Goal: Information Seeking & Learning: Learn about a topic

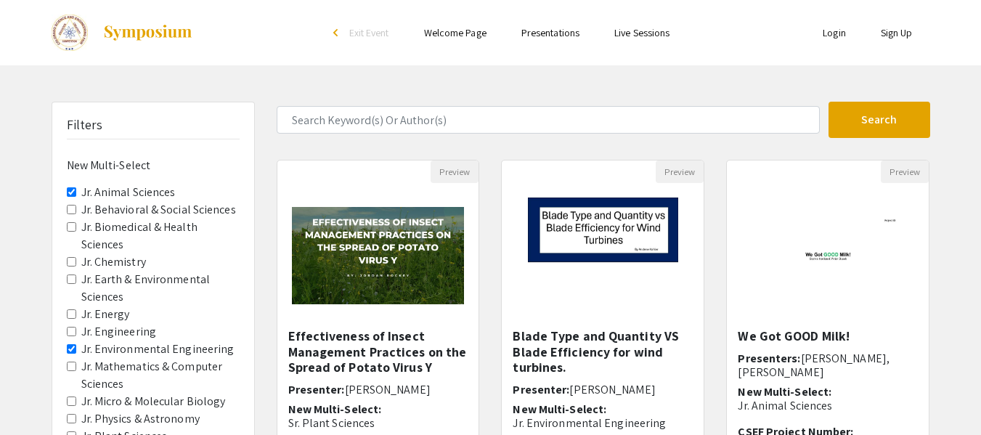
click at [75, 193] on Sciences "Jr. Animal Sciences" at bounding box center [71, 191] width 9 height 9
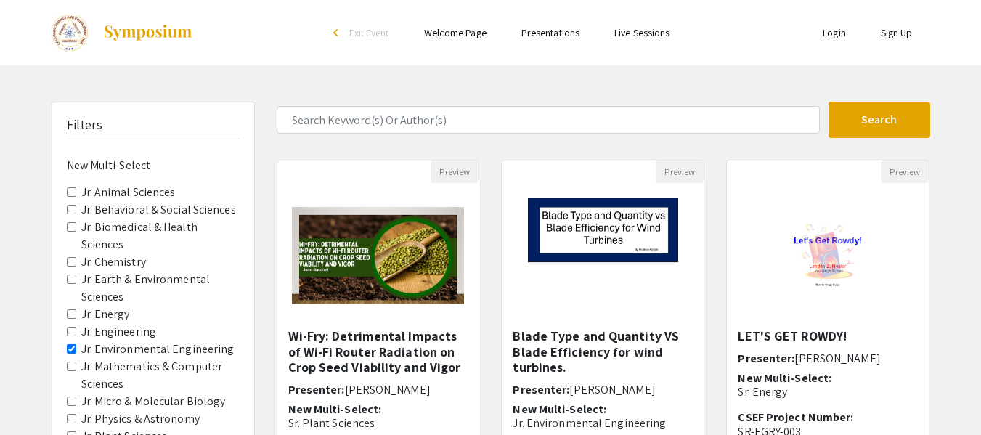
click at [71, 279] on Sciences "Jr. Earth & Environmental Sciences" at bounding box center [71, 278] width 9 height 9
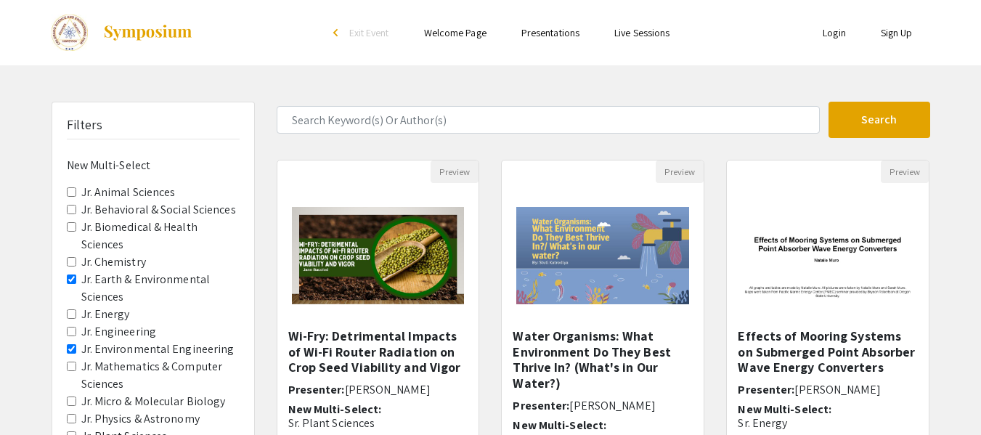
click at [136, 39] on img at bounding box center [147, 32] width 91 height 17
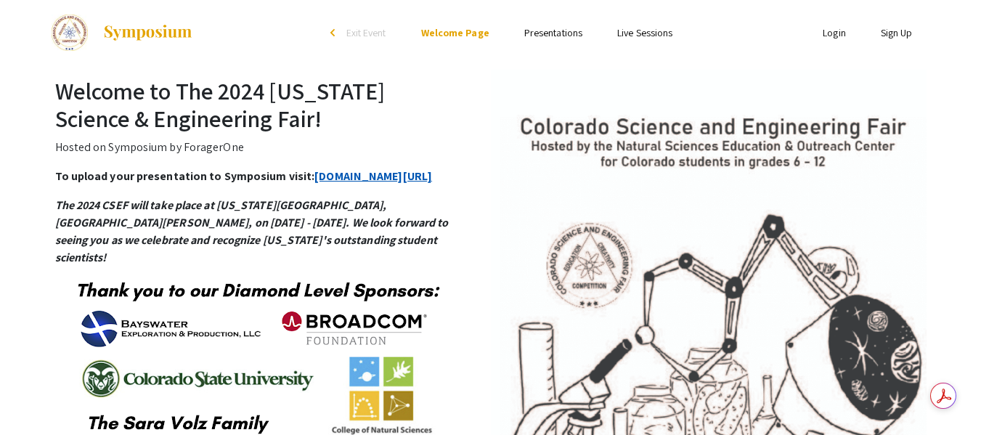
click at [314, 184] on link "symposium.foragerone.com/2024-csef/submission" at bounding box center [373, 175] width 118 height 15
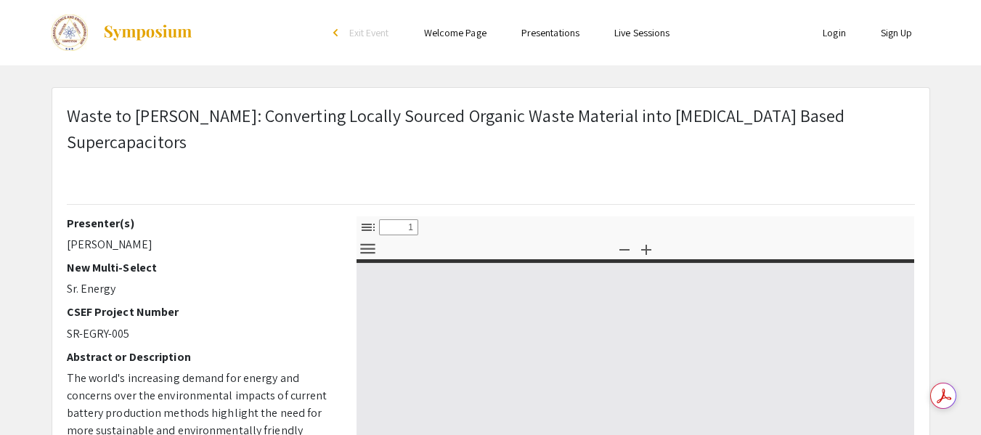
select select "custom"
type input "0"
select select "custom"
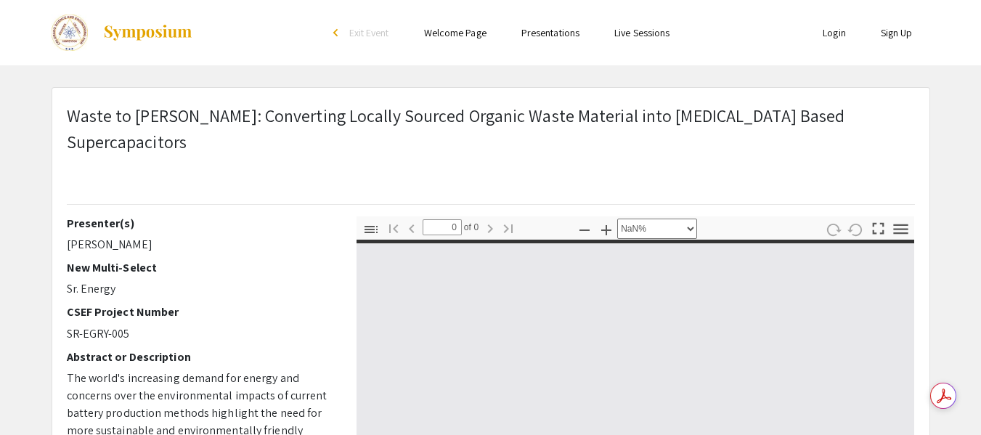
type input "1"
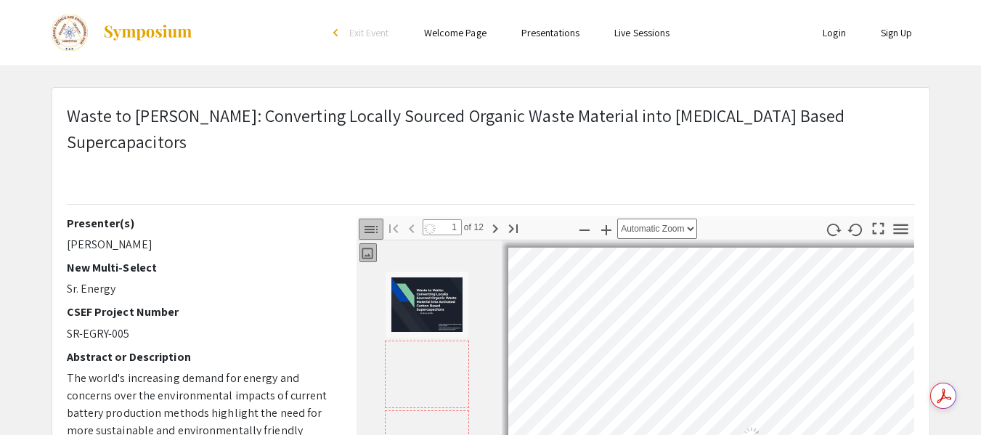
select select "auto"
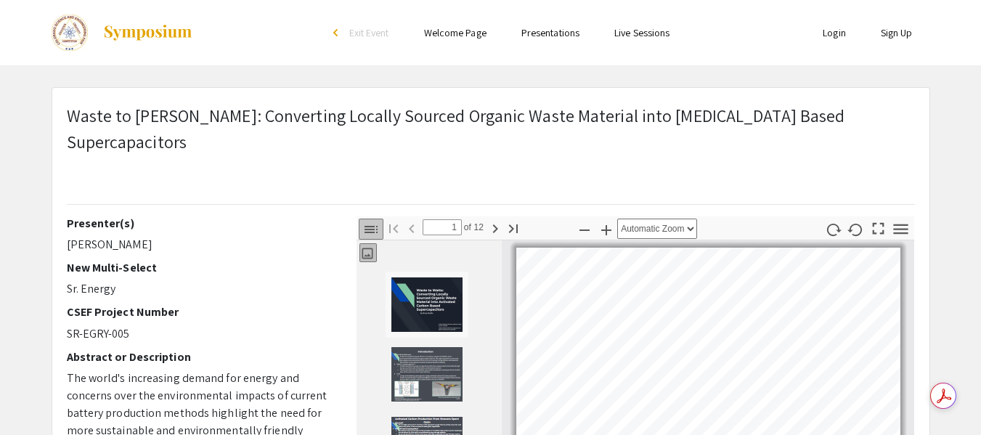
click at [423, 346] on img "Thumbnail of Page 2" at bounding box center [427, 374] width 73 height 56
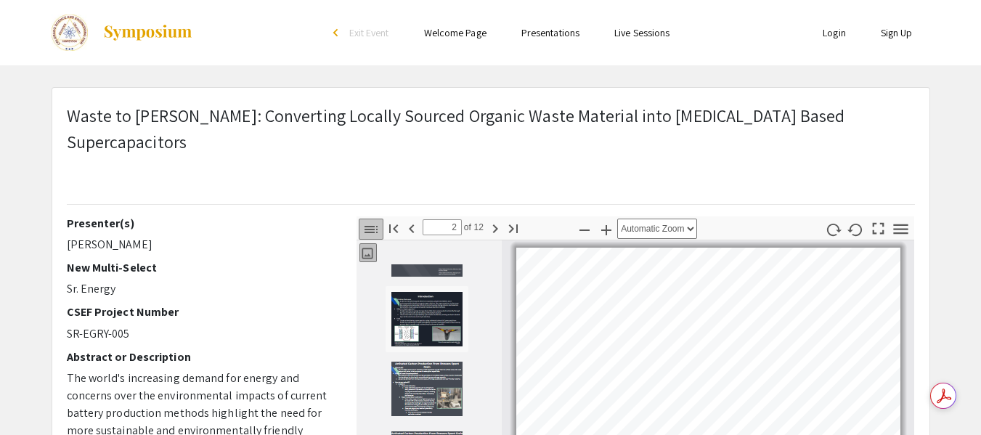
scroll to position [145, 0]
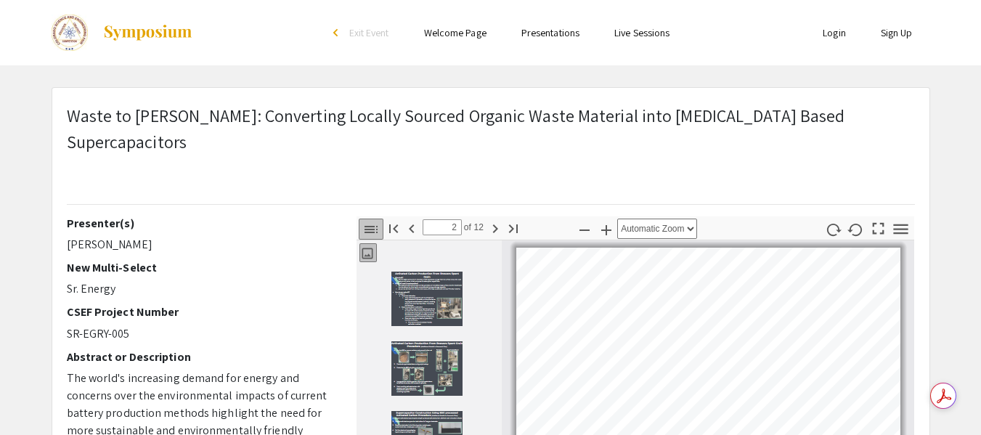
click at [431, 356] on img "Thumbnail of Page 4" at bounding box center [427, 369] width 73 height 56
type input "4"
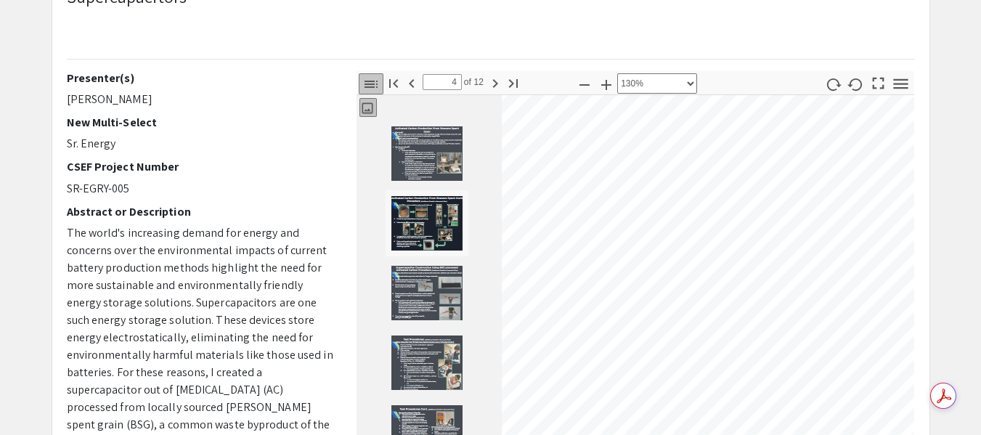
scroll to position [238, 134]
select select "custom"
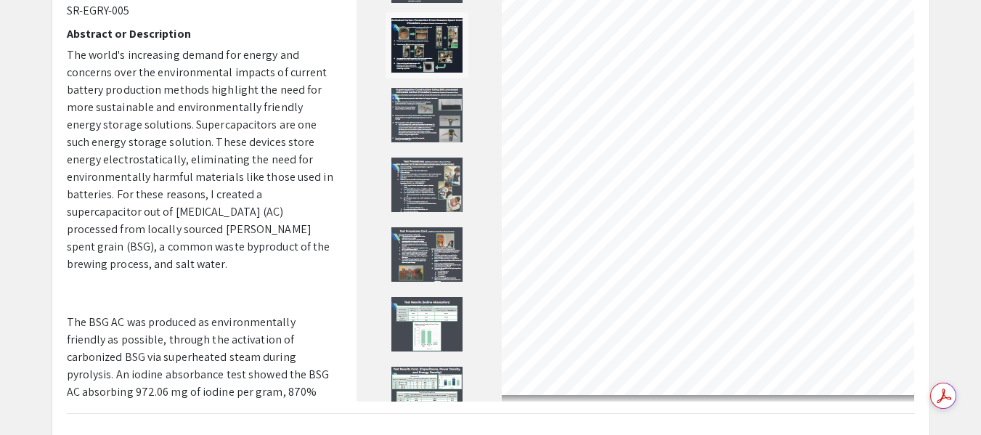
scroll to position [436, 0]
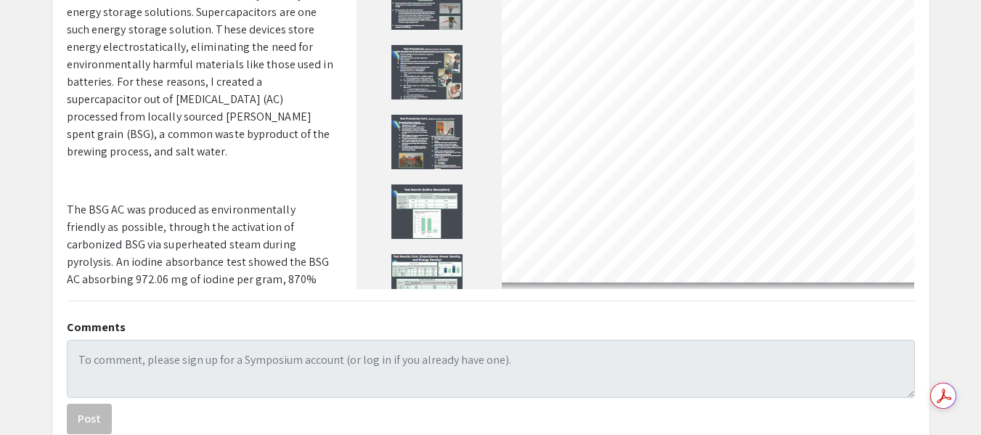
click at [375, 197] on div at bounding box center [428, 59] width 145 height 460
click at [406, 198] on img "Thumbnail of Page 8" at bounding box center [427, 212] width 73 height 56
type input "8"
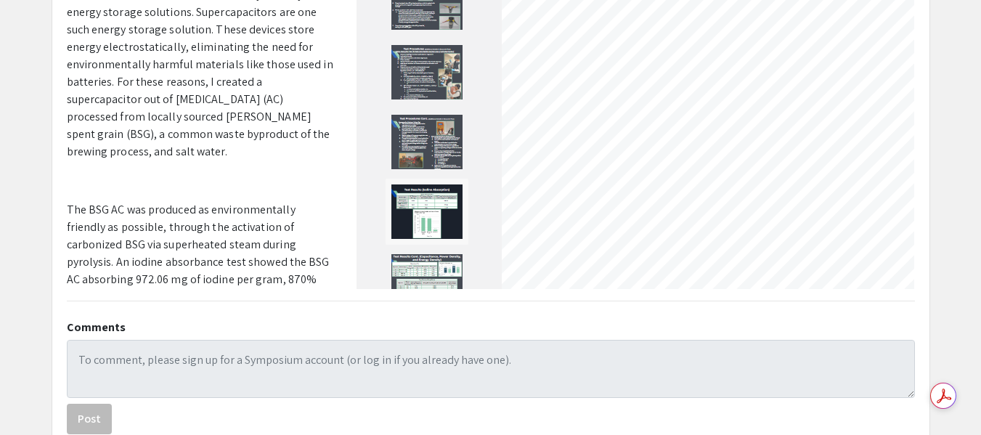
scroll to position [0, 7]
select select "page-width"
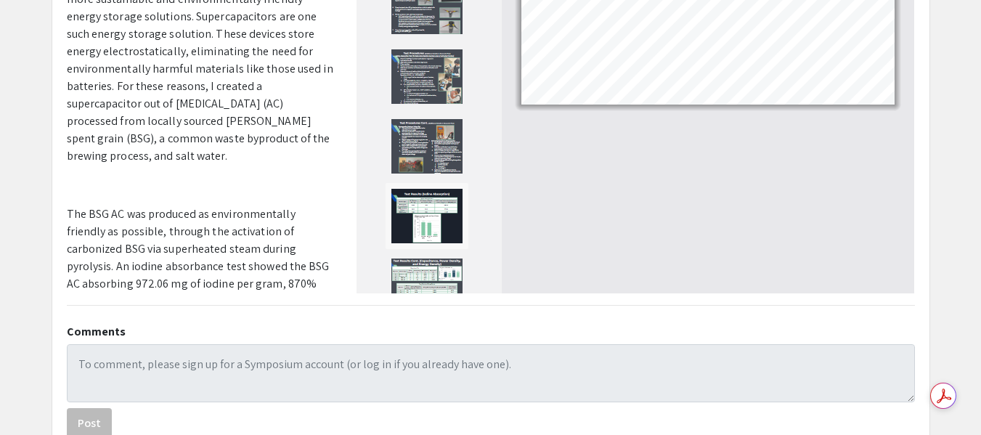
scroll to position [436, 0]
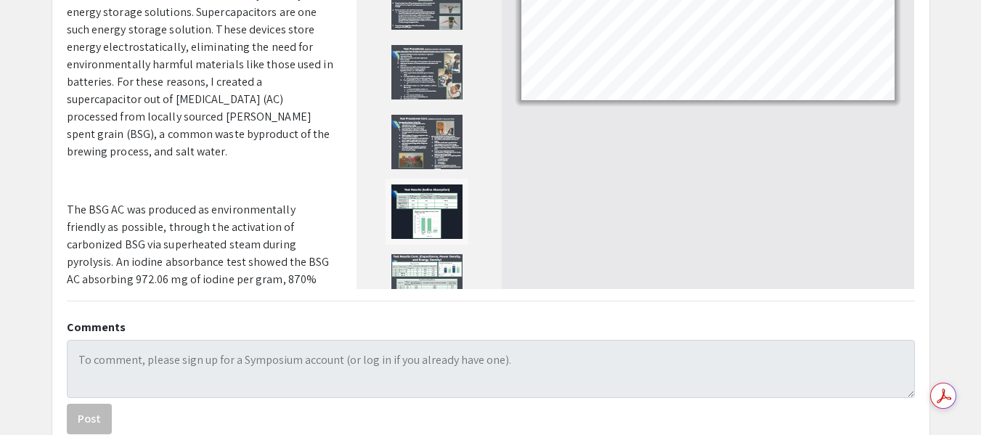
click at [471, 182] on div at bounding box center [428, 59] width 145 height 460
click at [423, 189] on img "Thumbnail of Page 8" at bounding box center [427, 212] width 73 height 56
click at [423, 253] on img "Thumbnail of Page 9" at bounding box center [427, 281] width 73 height 56
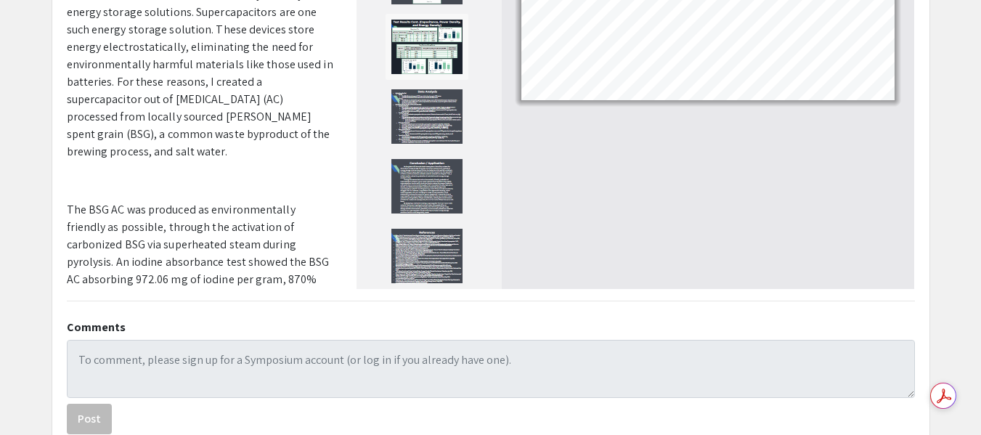
click at [420, 244] on img "Thumbnail of Page 12" at bounding box center [427, 256] width 73 height 56
type input "12"
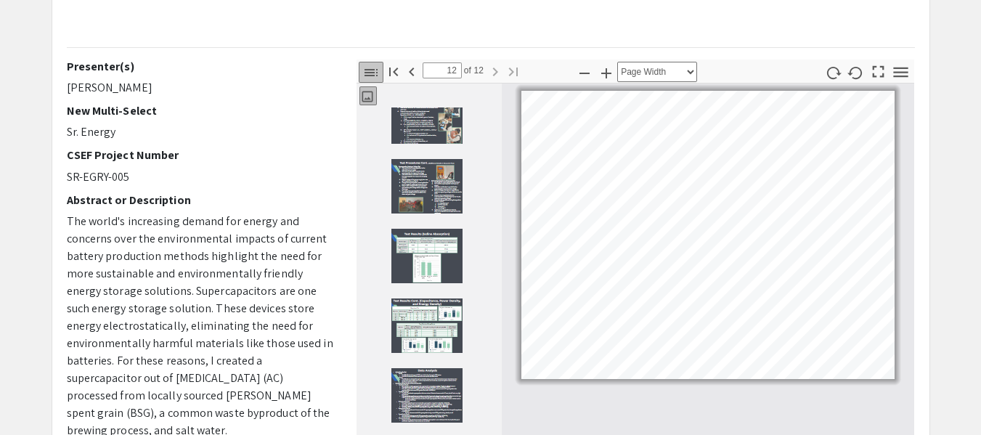
scroll to position [141, 0]
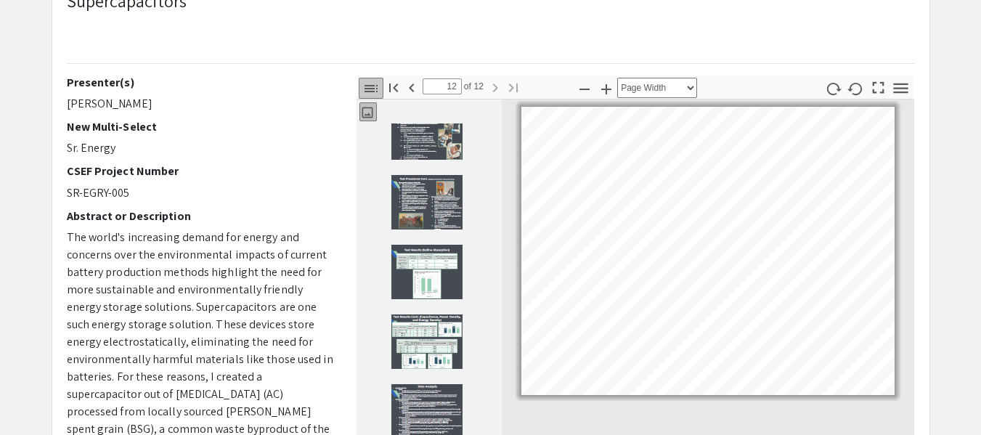
click at [367, 107] on icon "button" at bounding box center [367, 112] width 11 height 11
click at [367, 105] on icon "button" at bounding box center [367, 112] width 15 height 15
click at [375, 46] on div "Waste to [PERSON_NAME]: Converting Locally Sourced Organic Waste Material into …" at bounding box center [491, 19] width 870 height 114
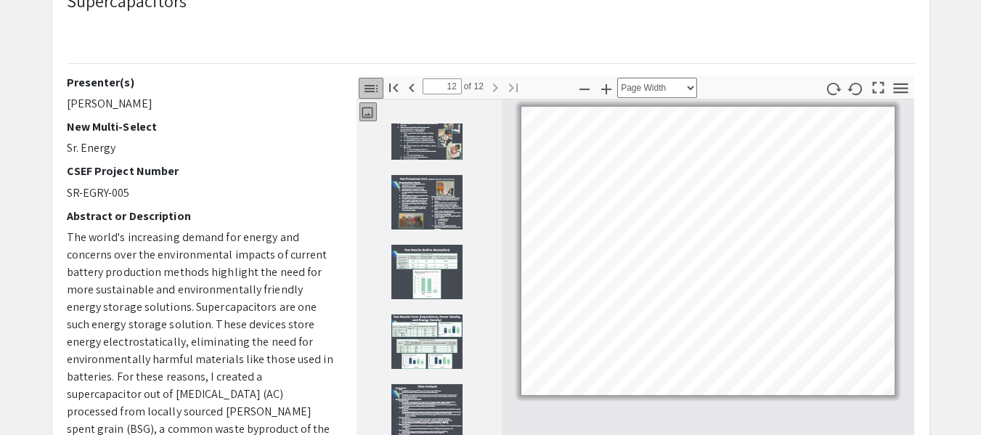
click at [380, 78] on button "Toggle Sidebar" at bounding box center [371, 88] width 25 height 21
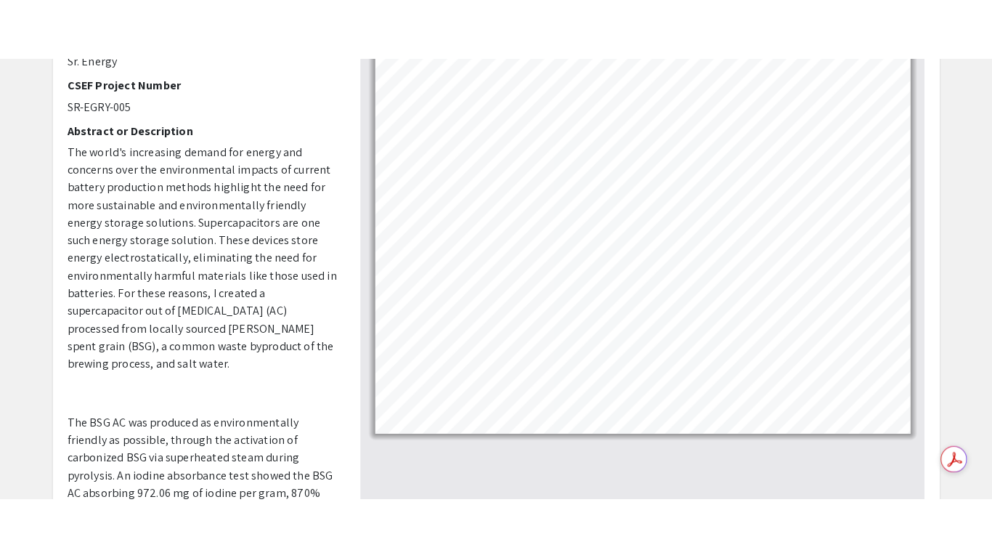
scroll to position [0, 0]
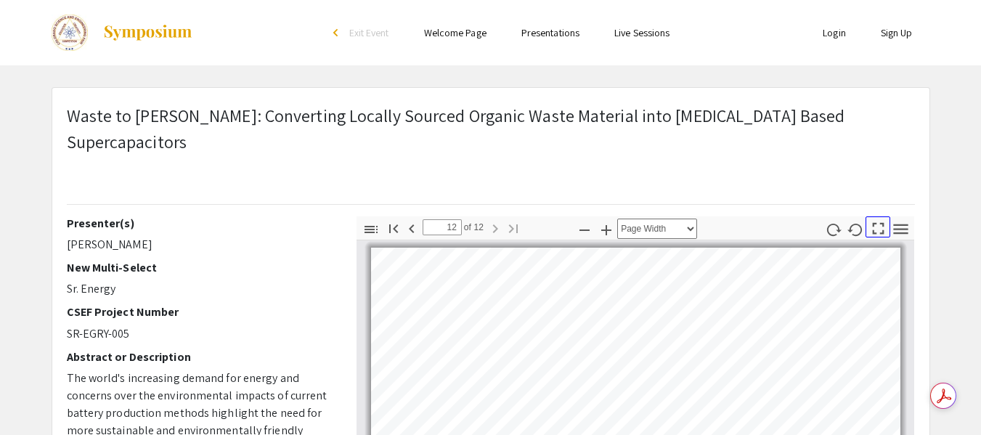
click at [887, 219] on icon "button" at bounding box center [878, 229] width 20 height 20
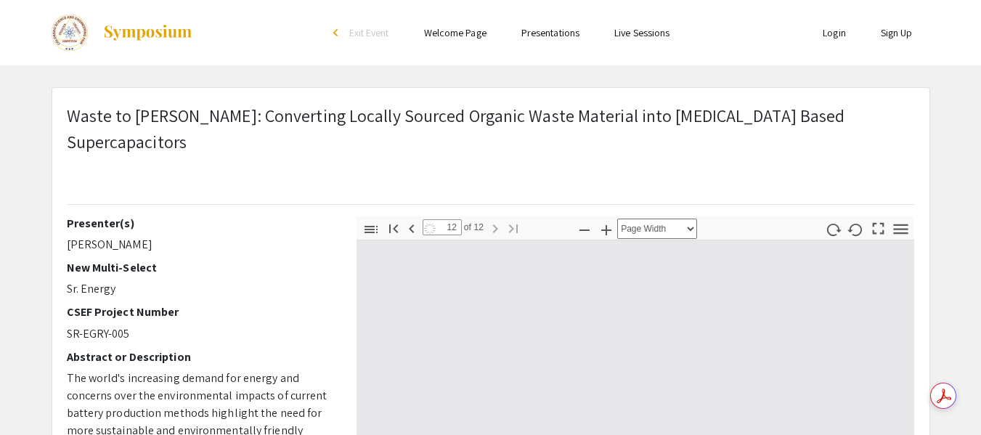
select select "page-fit"
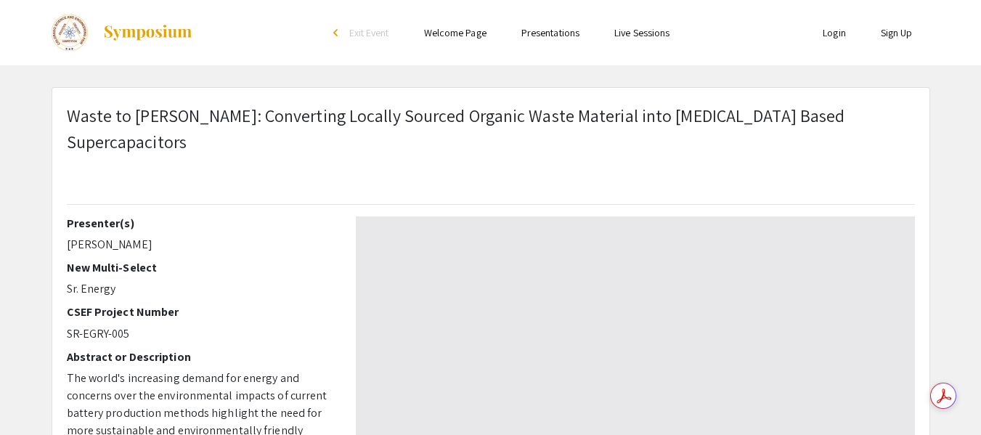
scroll to position [557, 0]
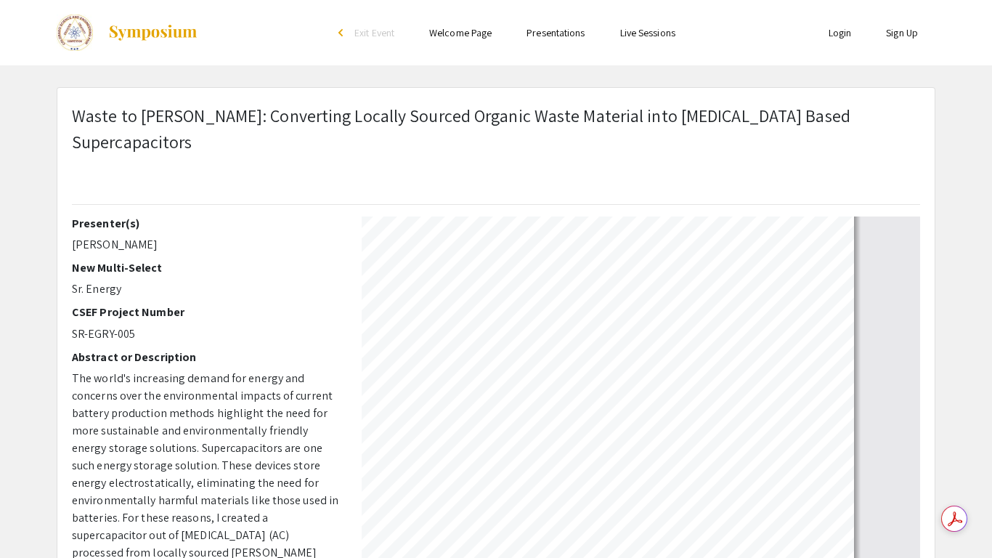
type input "1"
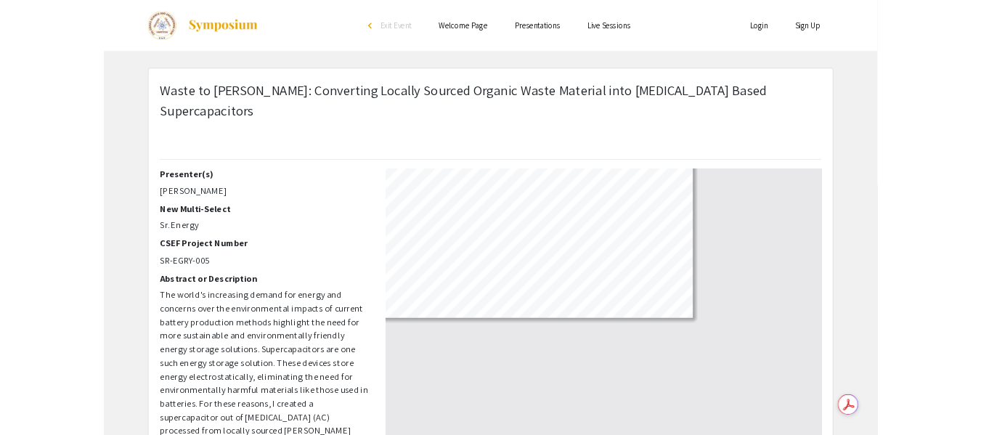
scroll to position [0, 0]
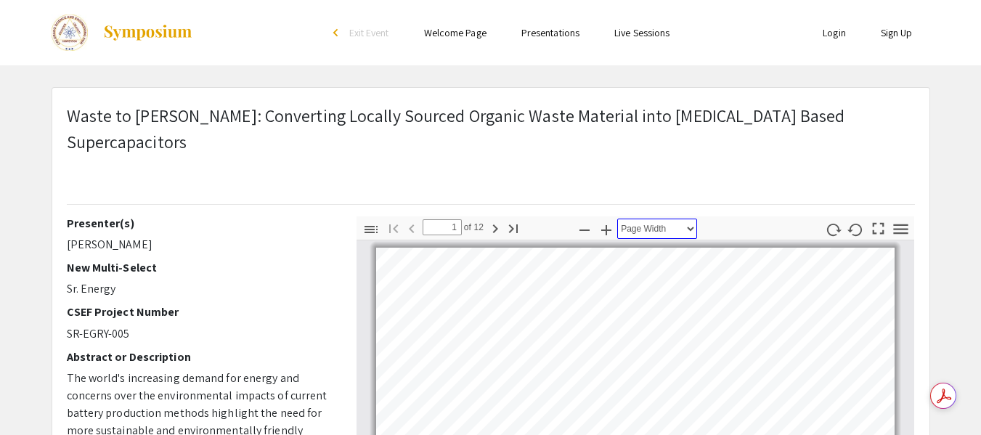
click at [632, 219] on select "Automatic Zoom Actual Size Page Fit Page Width 50% 100% 125% 150% 200% 300% 400…" at bounding box center [657, 229] width 80 height 20
click at [617, 219] on select "Automatic Zoom Actual Size Page Fit Page Width 50% 100% 125% 150% 200% 300% 400…" at bounding box center [657, 229] width 80 height 20
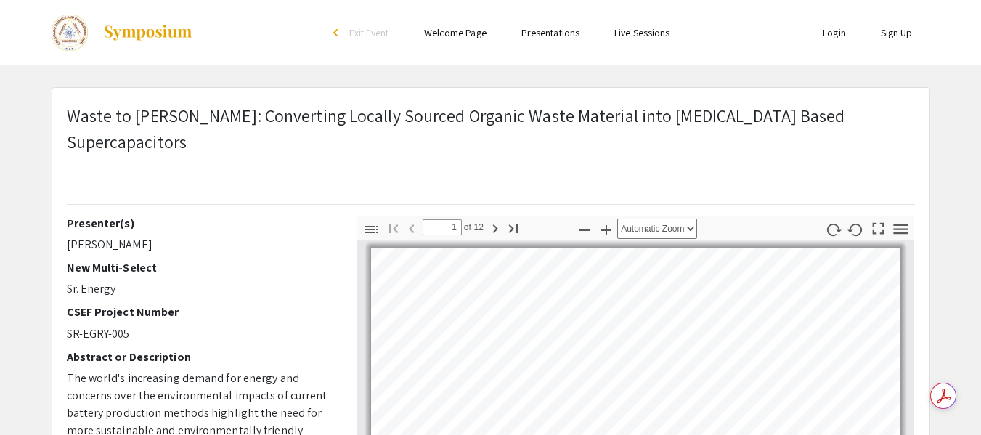
click at [659, 216] on div "Zoom Out Zoom In Automatic Zoom Actual Size Page Fit Page Width 50% 100% 125% 1…" at bounding box center [635, 229] width 123 height 26
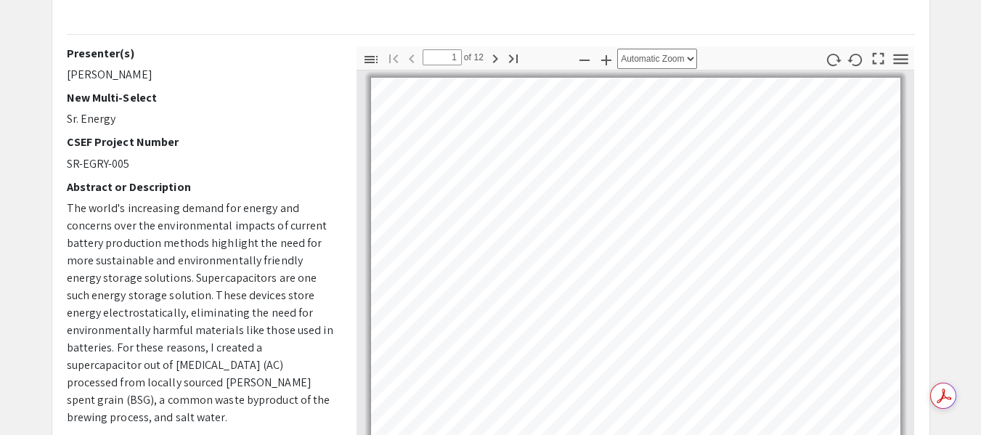
scroll to position [145, 0]
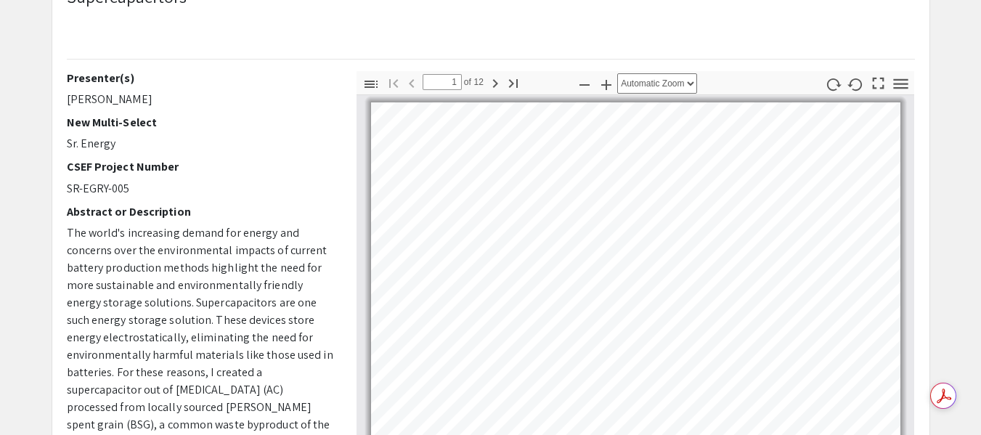
click at [227, 180] on p "SR-EGRY-005" at bounding box center [201, 188] width 268 height 17
select select "page-width"
click at [891, 74] on icon "button" at bounding box center [901, 84] width 20 height 20
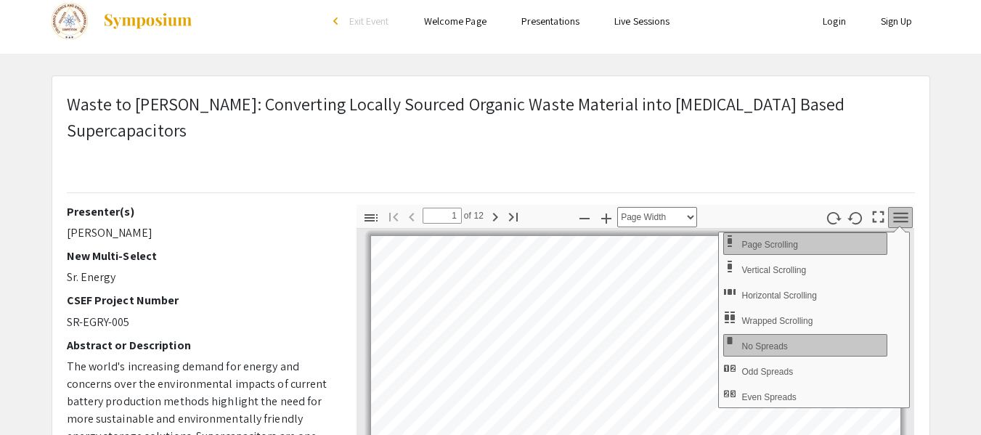
scroll to position [0, 0]
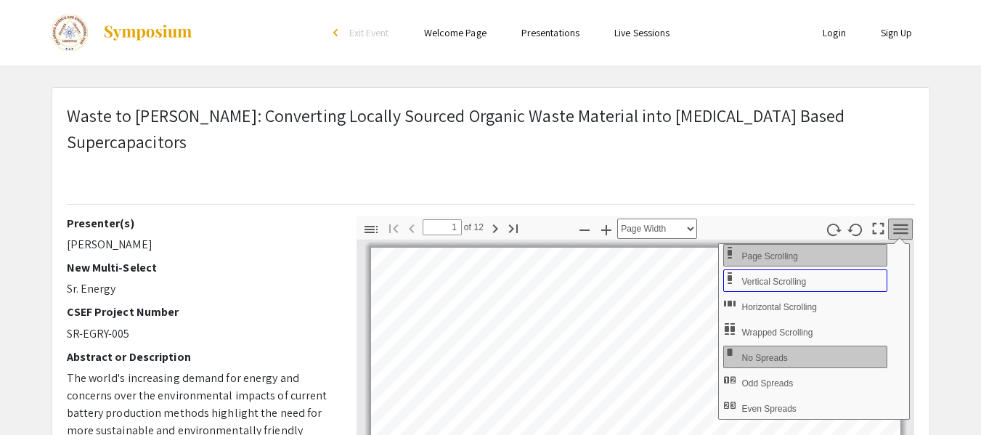
click at [783, 277] on span "Vertical Scrolling" at bounding box center [775, 282] width 68 height 10
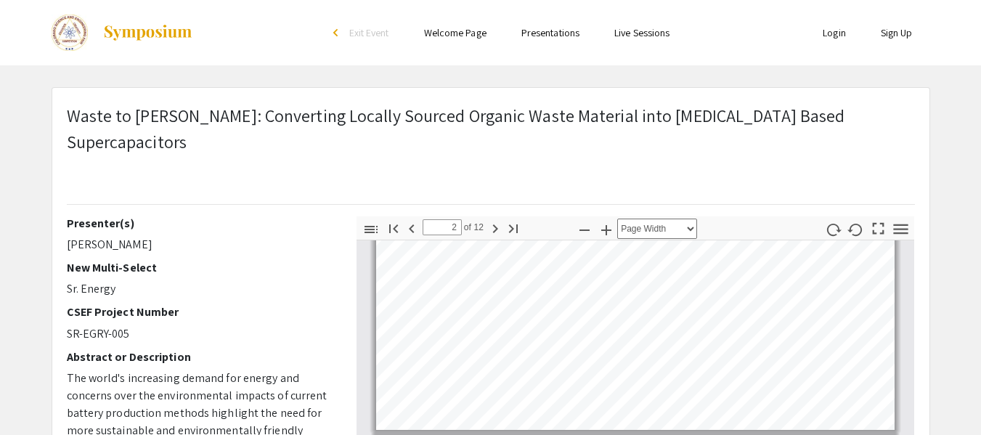
scroll to position [436, 0]
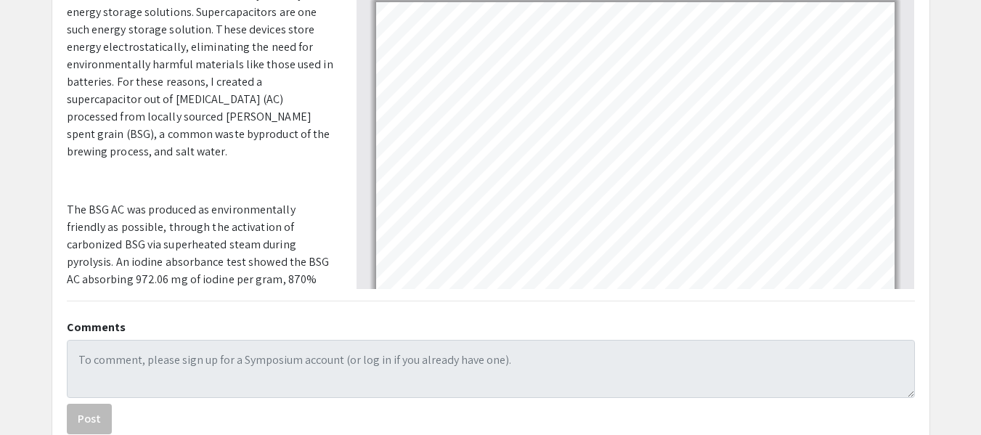
type input "1"
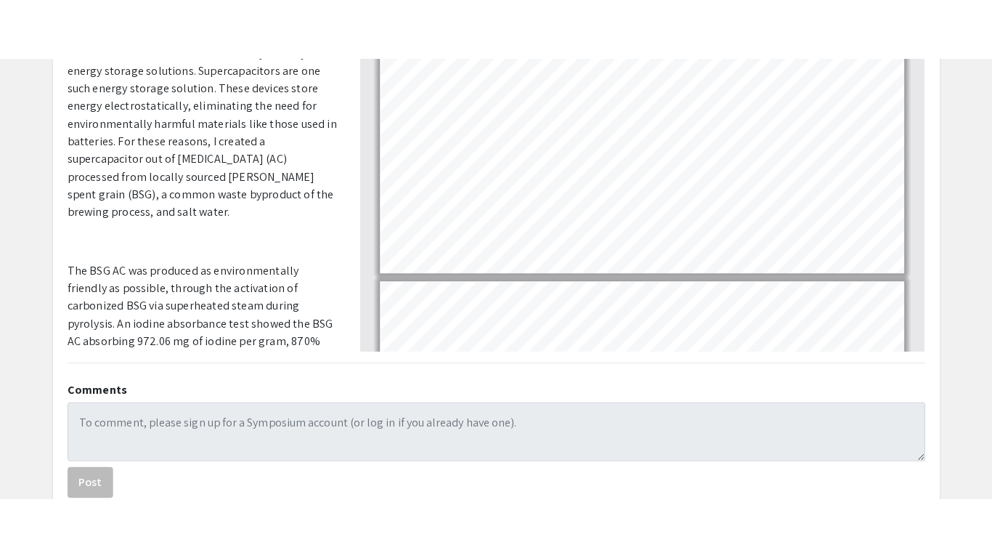
scroll to position [145, 0]
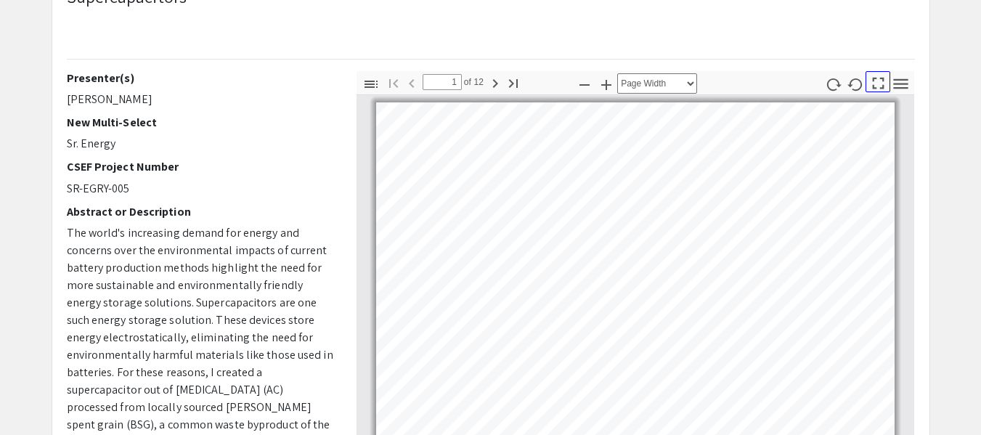
click at [873, 73] on icon "button" at bounding box center [878, 83] width 20 height 20
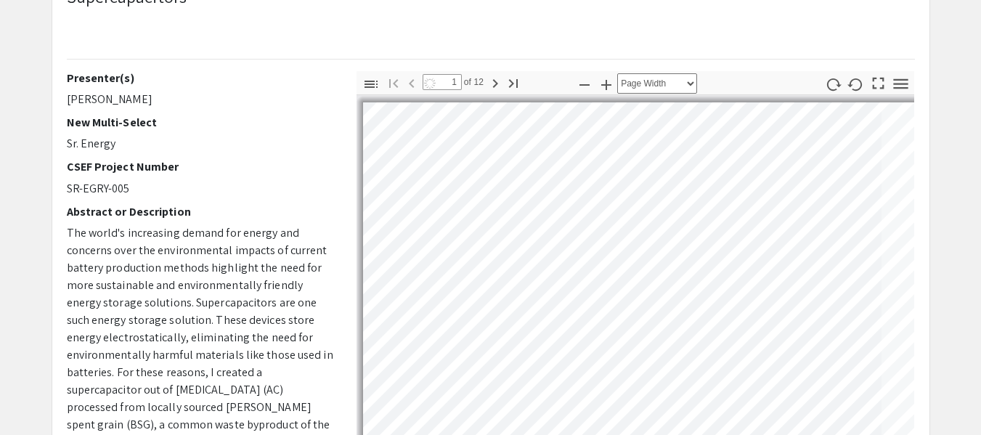
select select "page-fit"
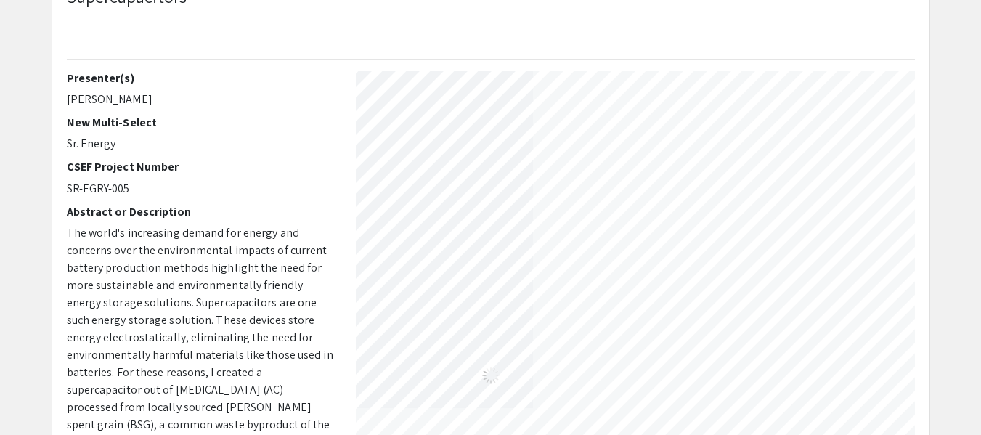
scroll to position [557, 0]
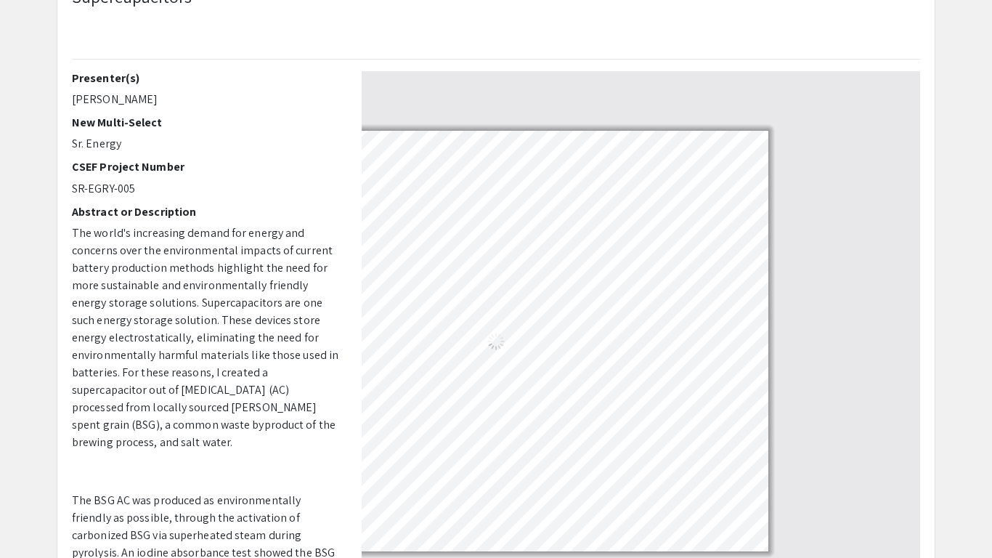
type input "9"
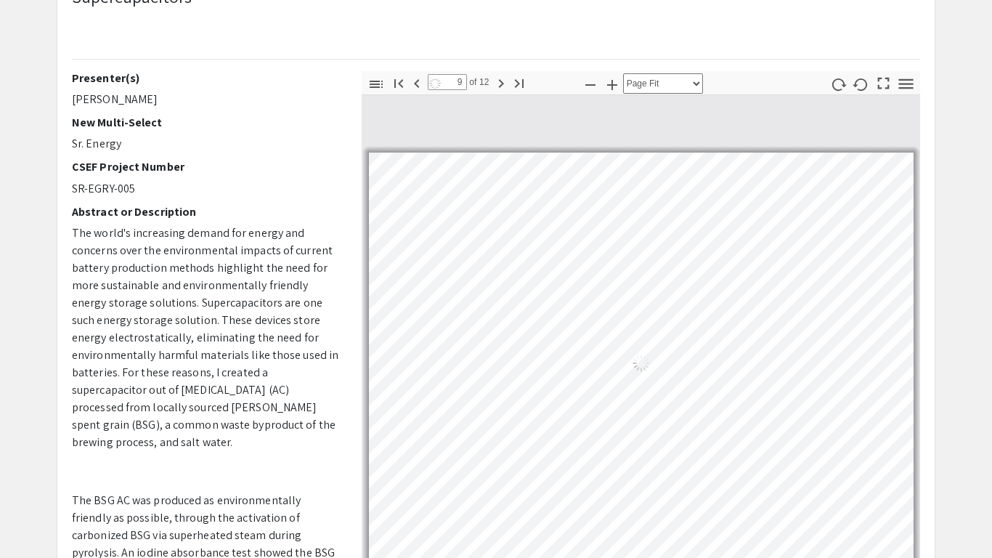
select select "page-width"
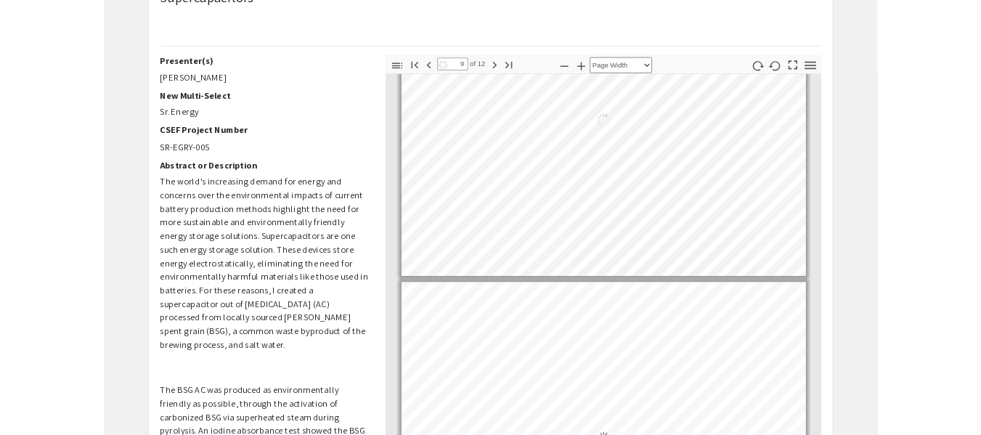
scroll to position [3272, 0]
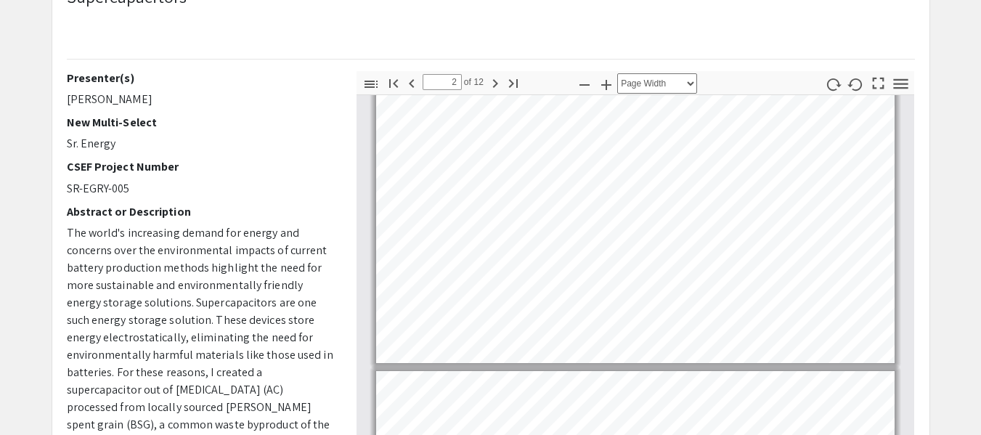
type input "1"
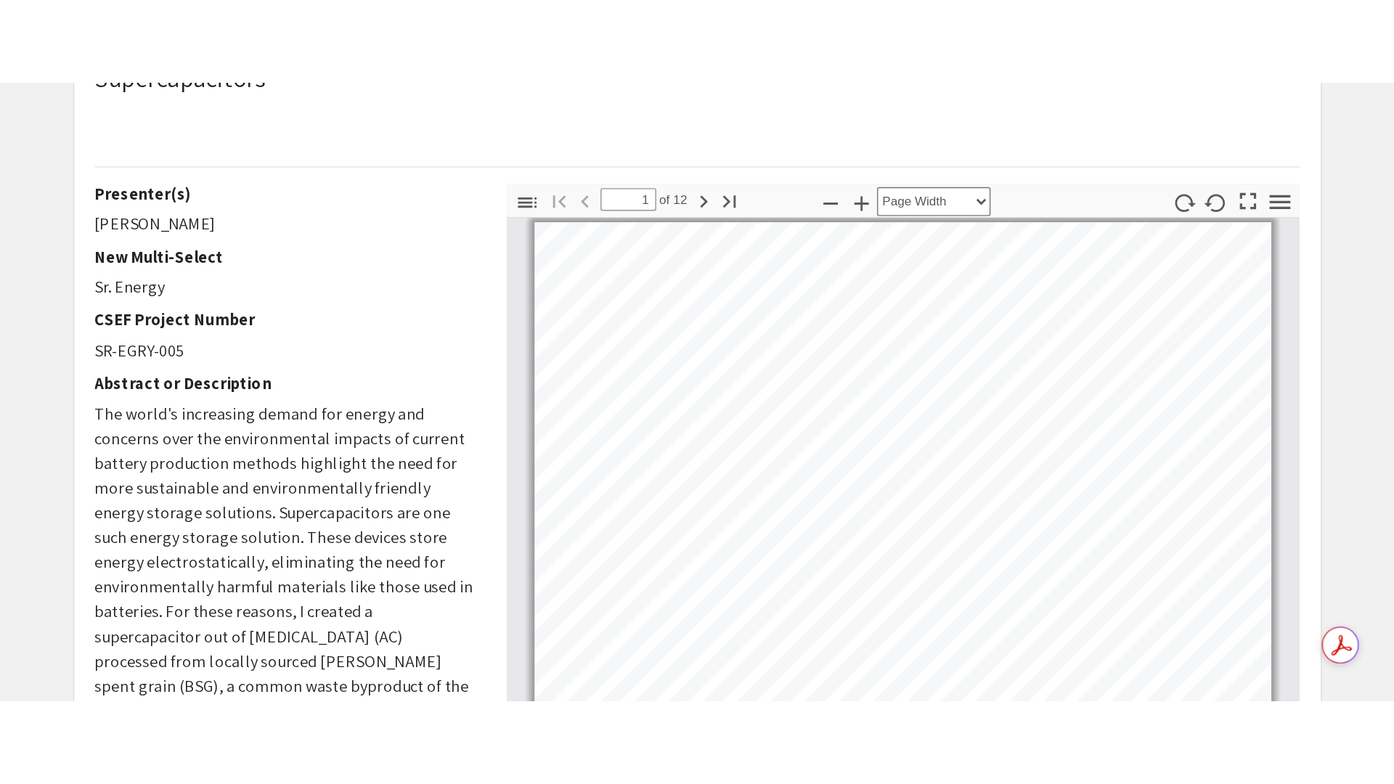
scroll to position [0, 0]
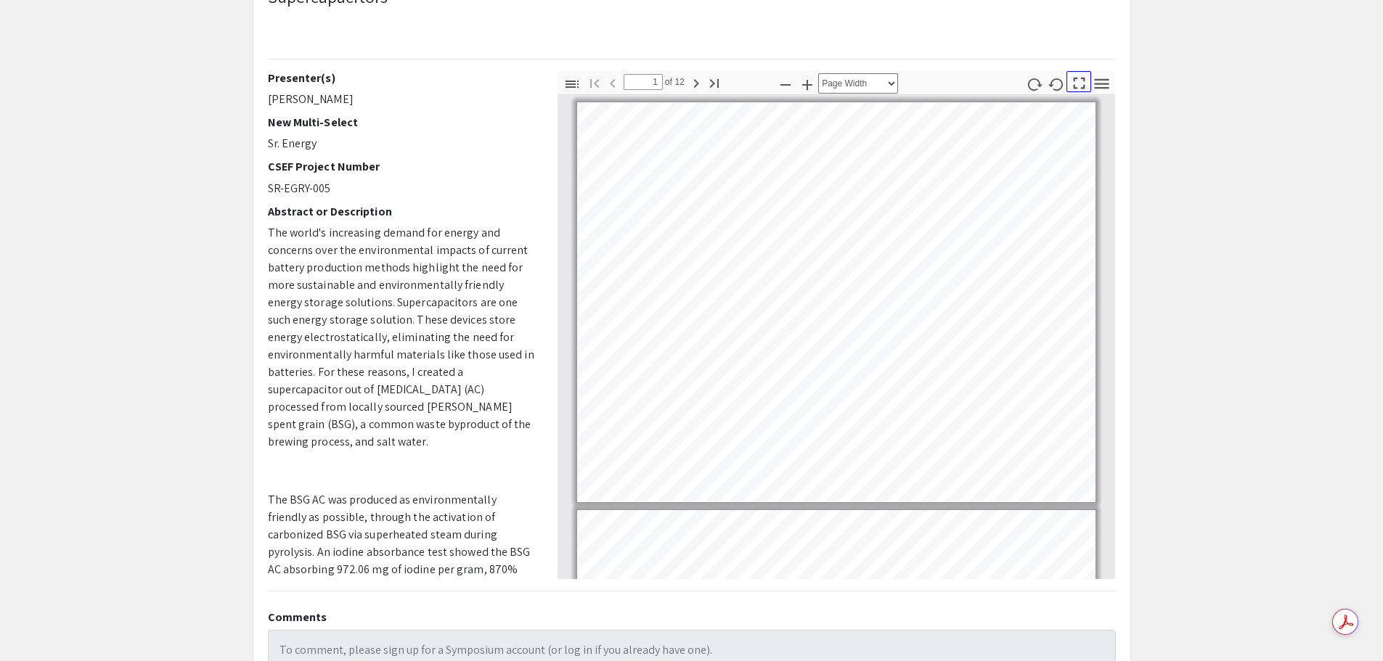
drag, startPoint x: 1077, startPoint y: 65, endPoint x: 1076, endPoint y: 149, distance: 83.5
click at [980, 73] on icon "button" at bounding box center [1079, 83] width 20 height 20
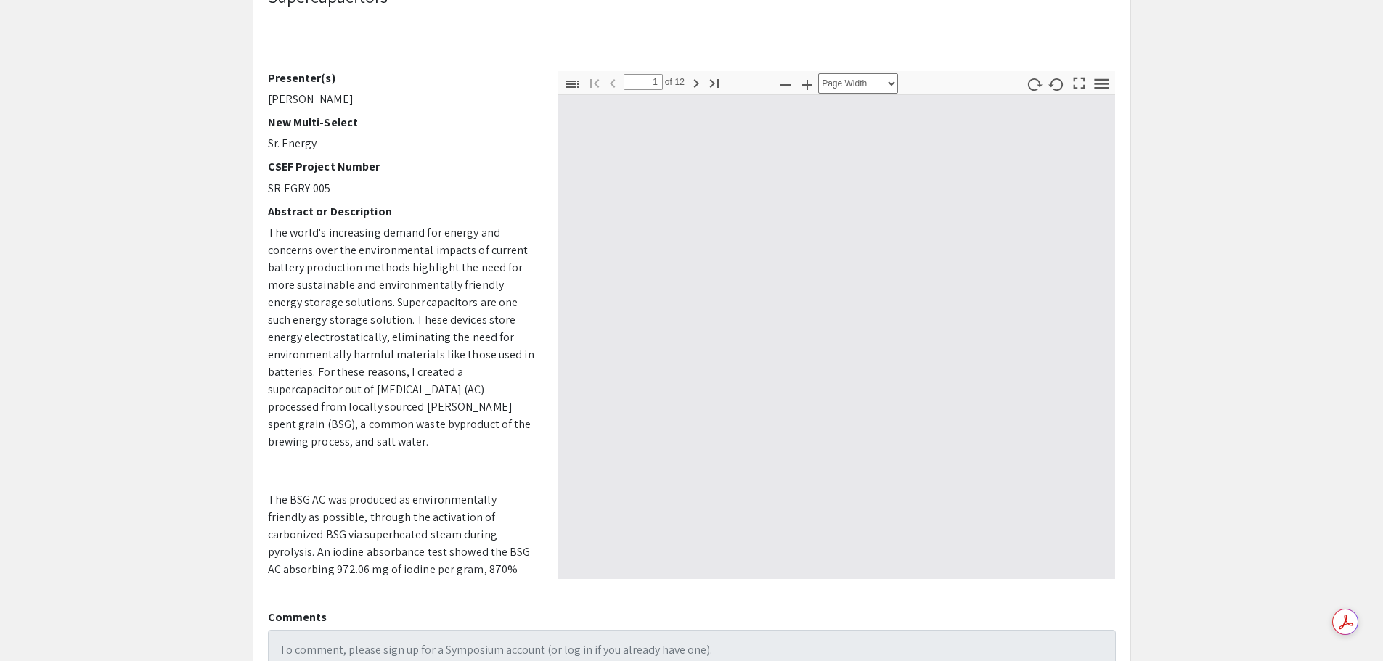
select select "page-fit"
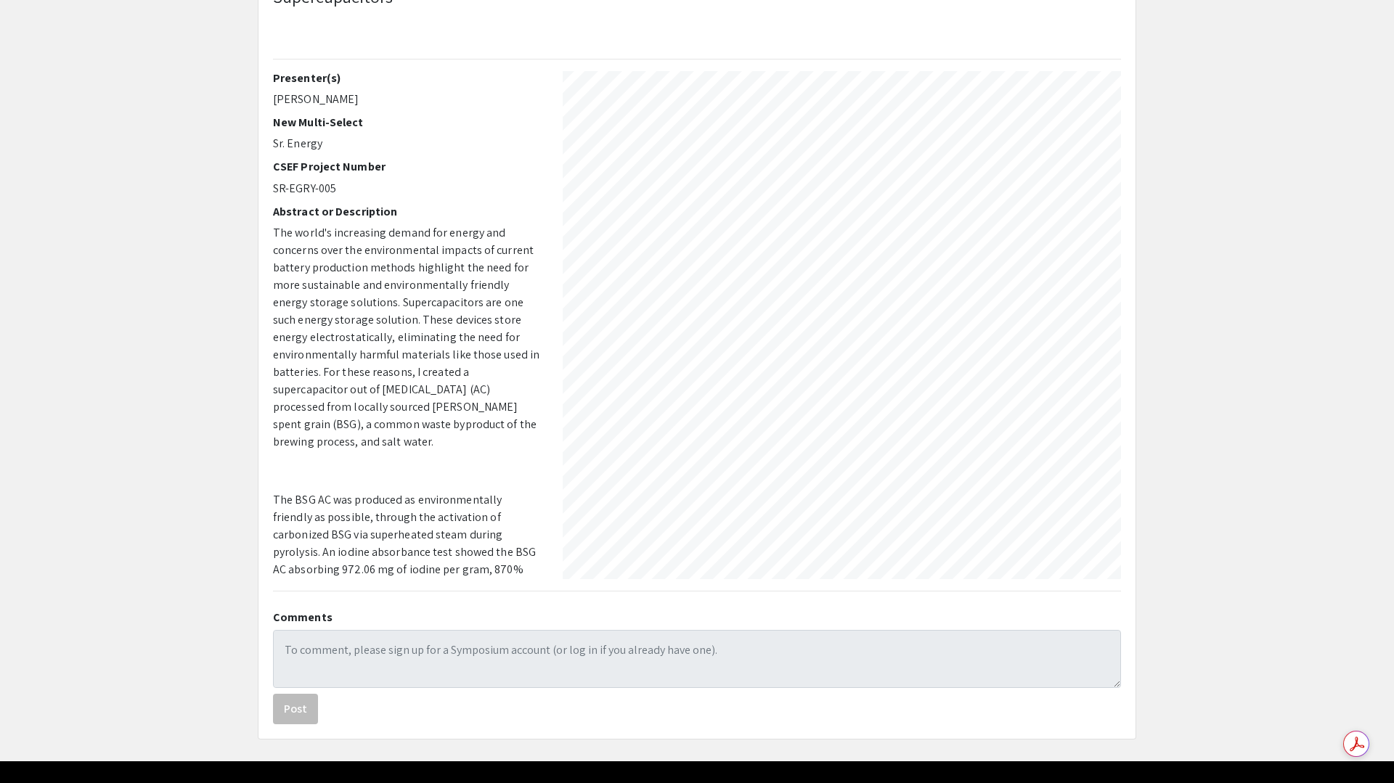
scroll to position [783, 0]
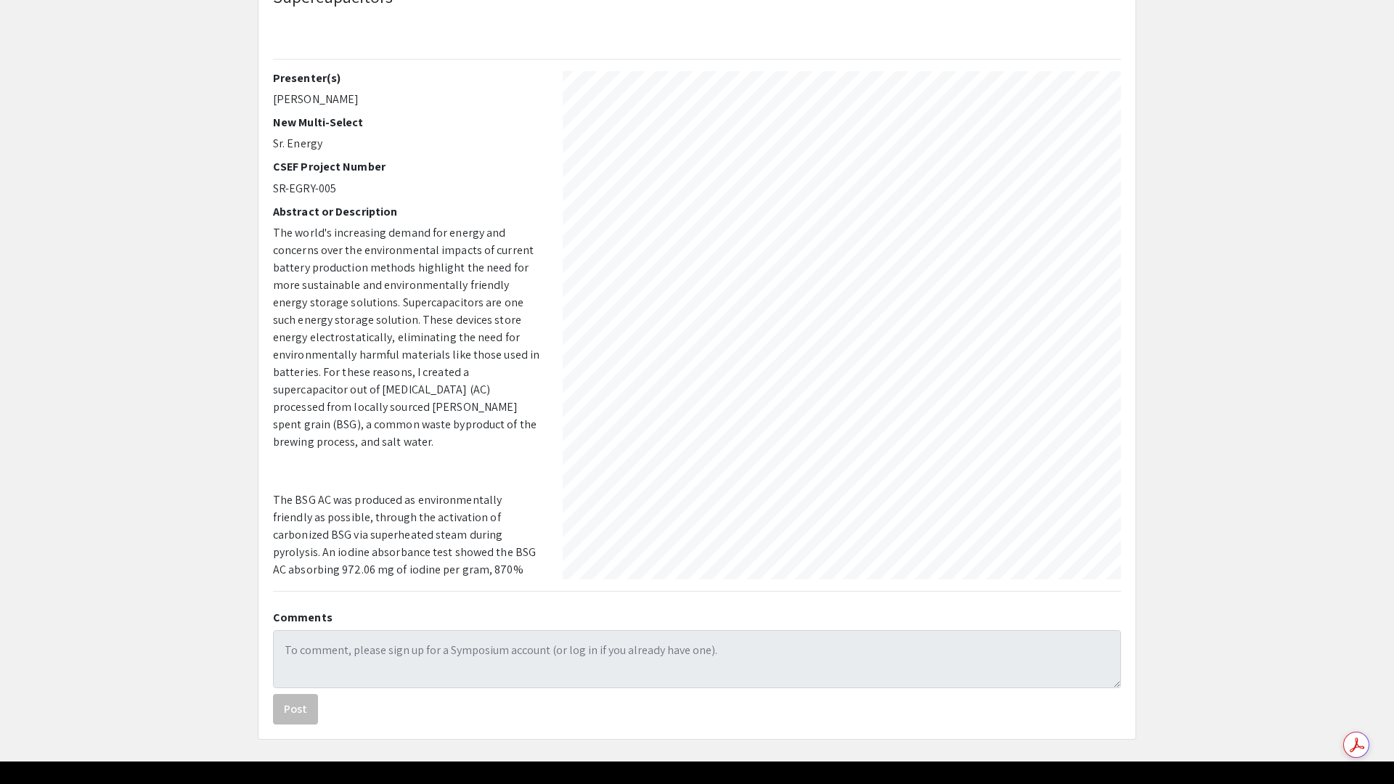
type input "12"
select select "page-width"
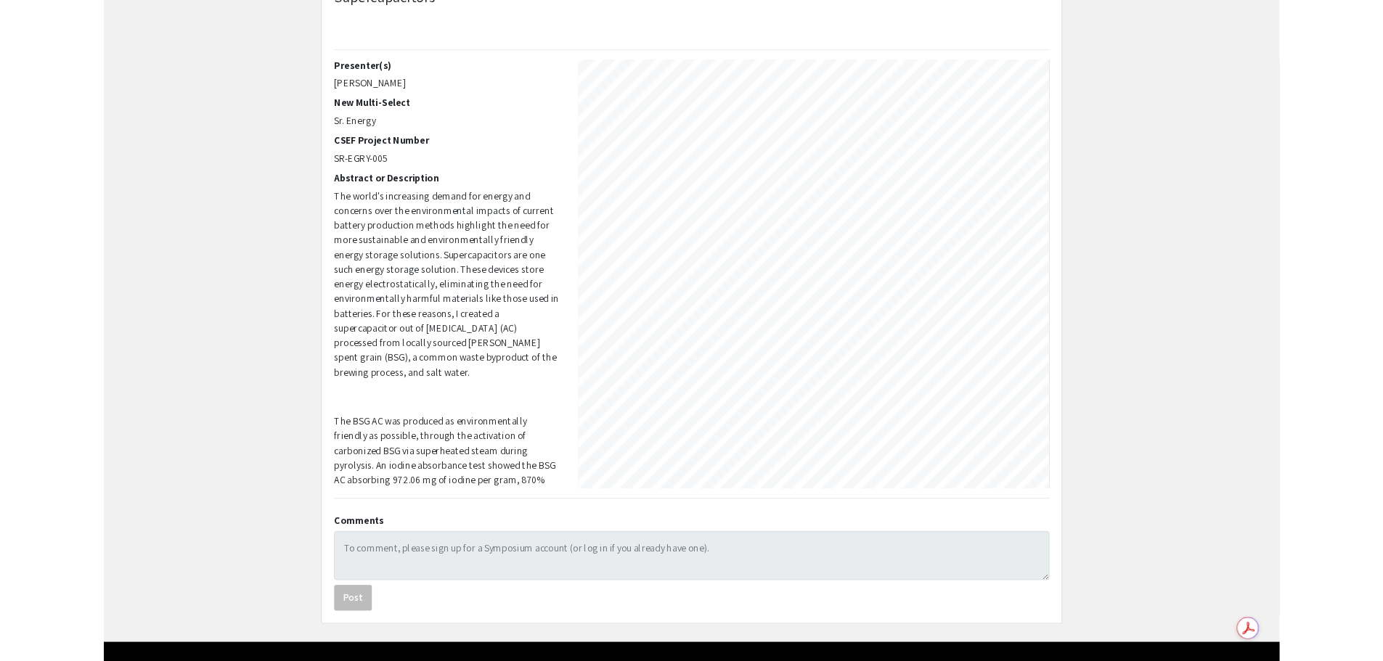
scroll to position [955, 0]
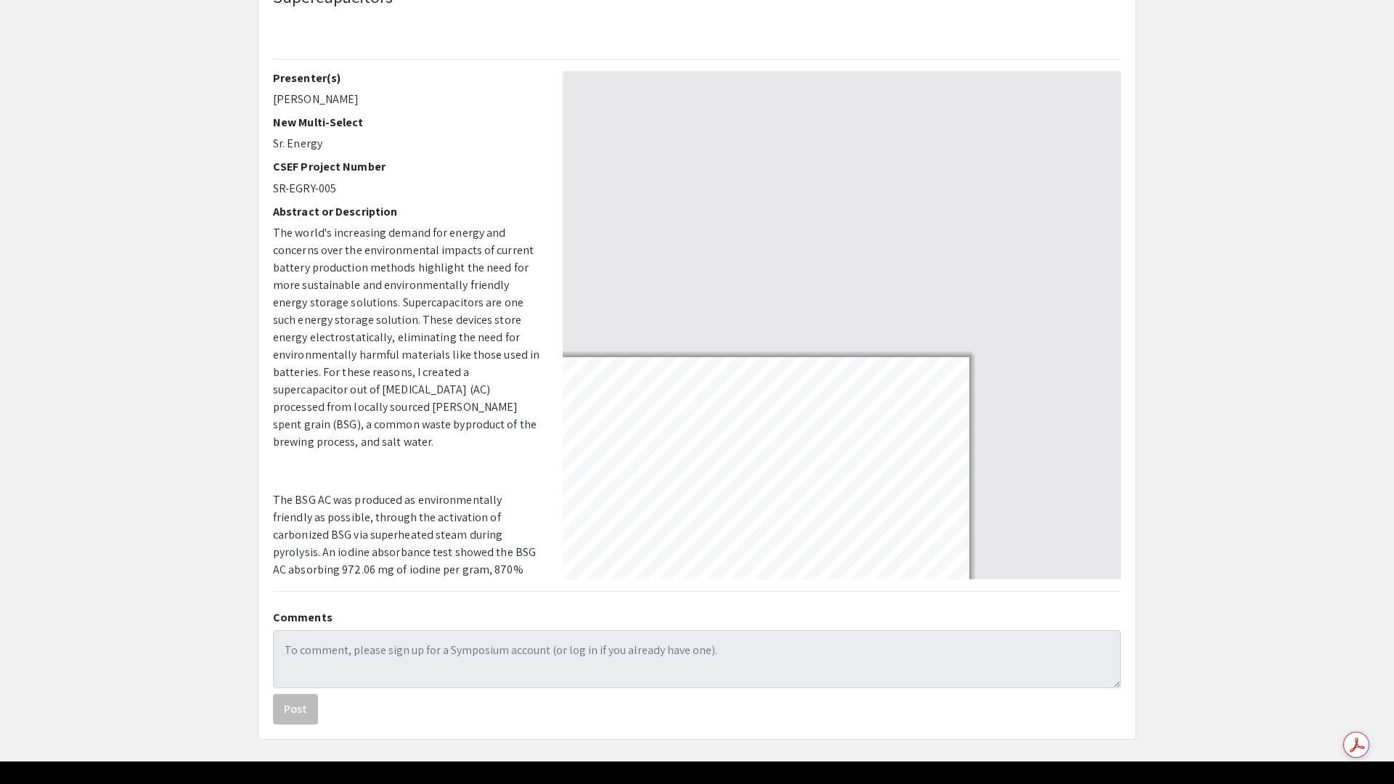
type input "12"
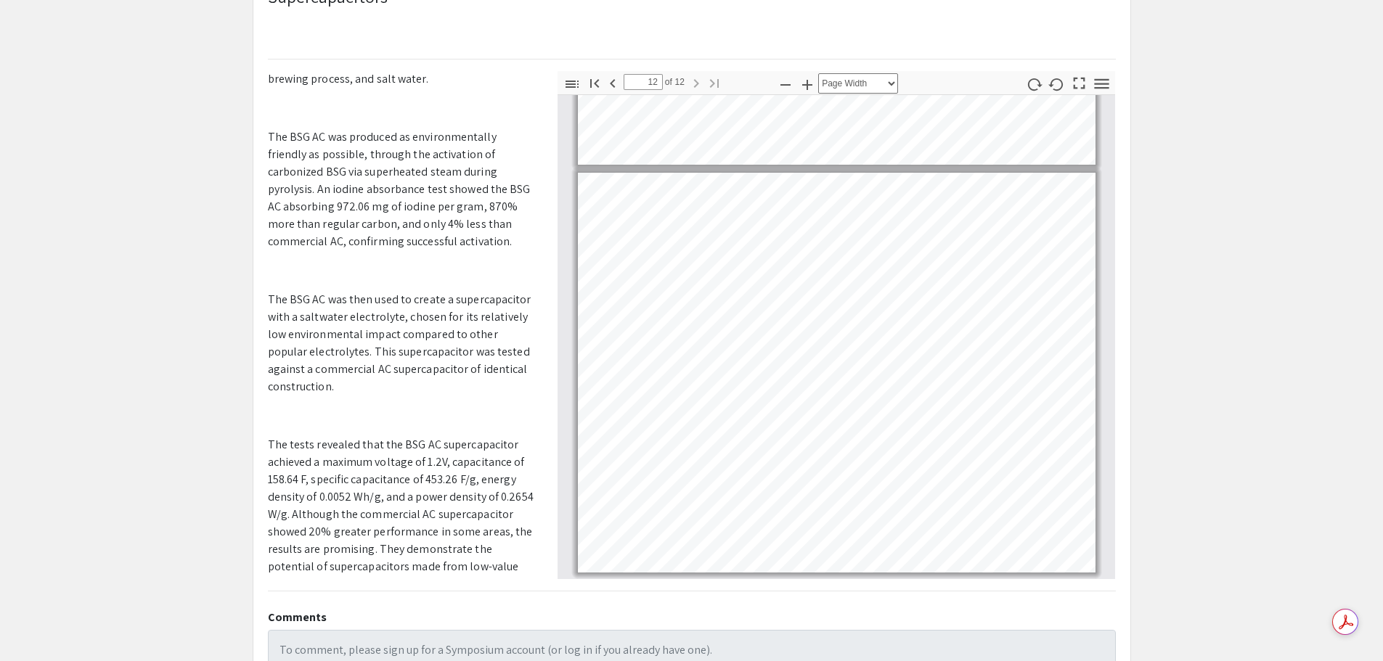
scroll to position [499, 0]
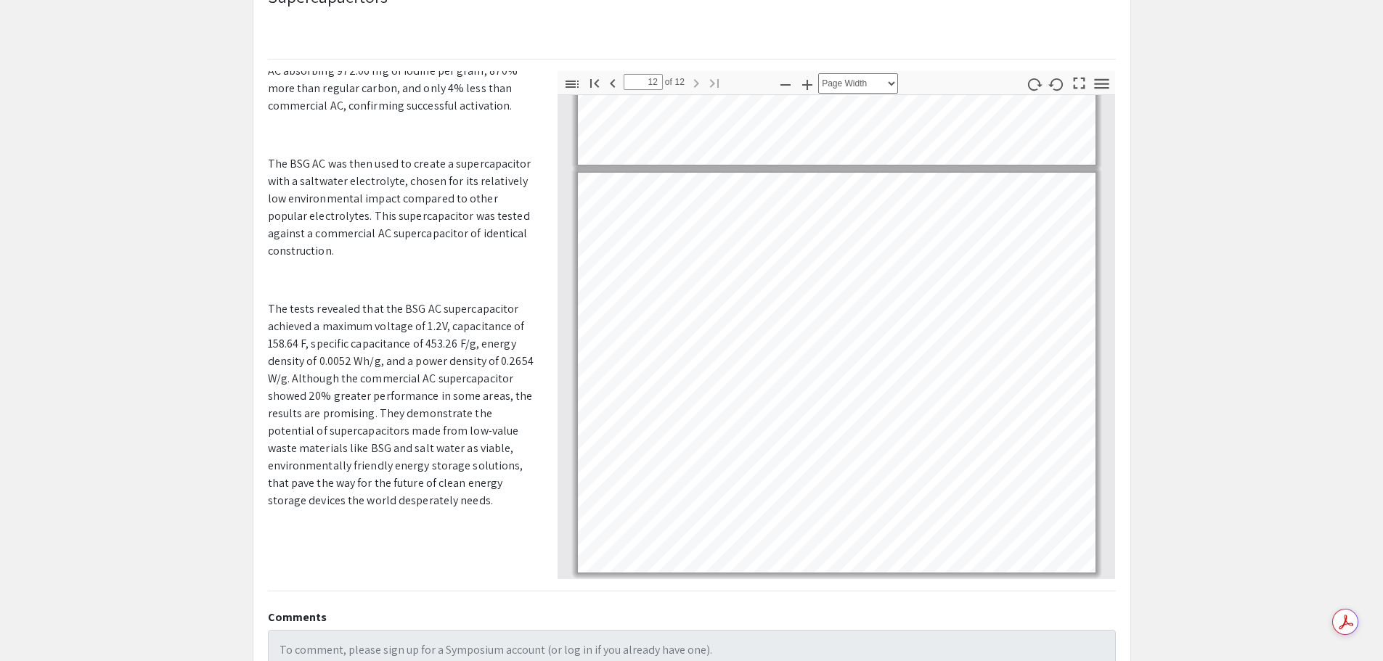
click at [496, 434] on p "The tests revealed that the BSG AC supercapacitor achieved a maximum voltage of…" at bounding box center [402, 405] width 268 height 209
click at [495, 434] on p "The tests revealed that the BSG AC supercapacitor achieved a maximum voltage of…" at bounding box center [402, 405] width 268 height 209
click at [492, 434] on p "The tests revealed that the BSG AC supercapacitor achieved a maximum voltage of…" at bounding box center [402, 405] width 268 height 209
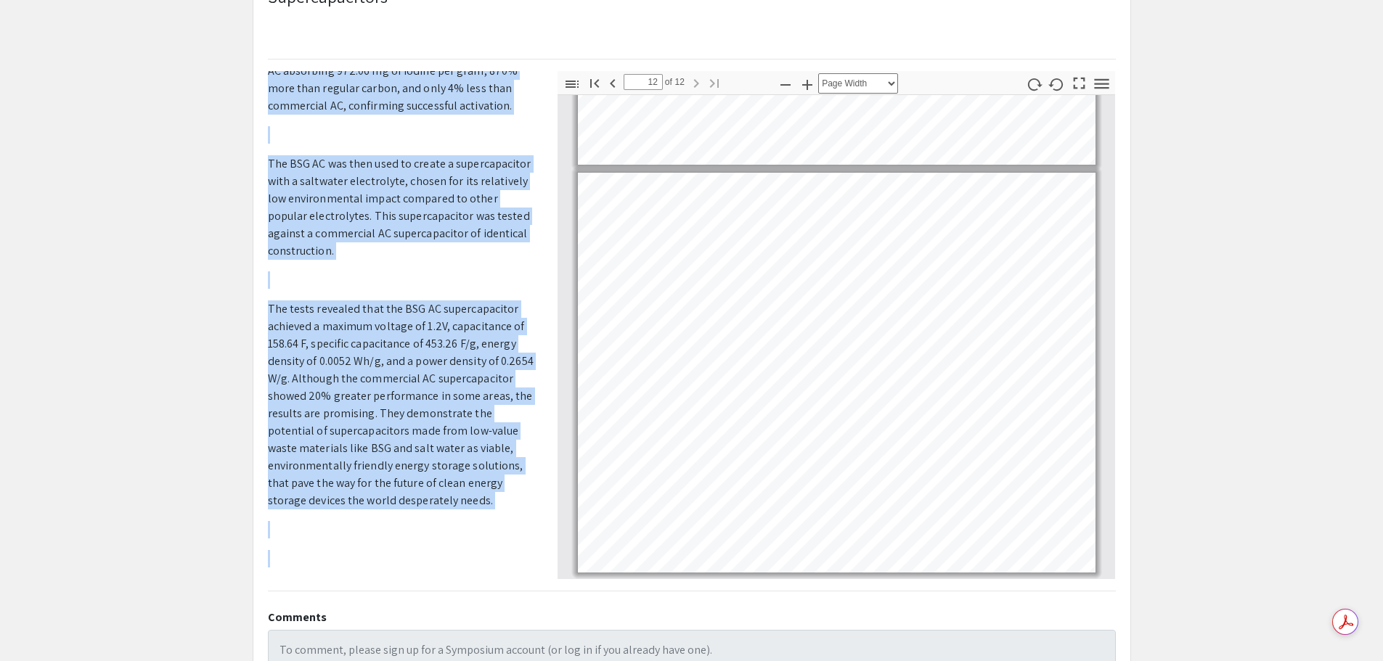
drag, startPoint x: 268, startPoint y: 186, endPoint x: 489, endPoint y: 550, distance: 426.1
click at [489, 434] on div "Presenter(s) [PERSON_NAME] New Multi-Select Sr. Energy CSEF Project Number SR-E…" at bounding box center [402, 325] width 268 height 508
copy div "Loremips do Sitametcons Adi elits'd eiusmodtem incidi utl etdolo mag aliquaen a…"
